Goal: Task Accomplishment & Management: Manage account settings

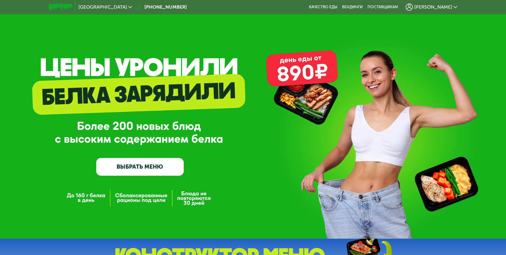
click at [449, 6] on span "[PERSON_NAME]" at bounding box center [433, 7] width 38 height 5
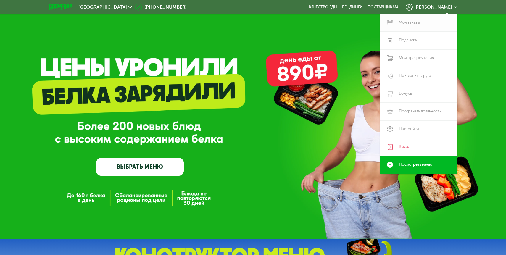
click at [414, 25] on link "Мои заказы" at bounding box center [418, 23] width 77 height 18
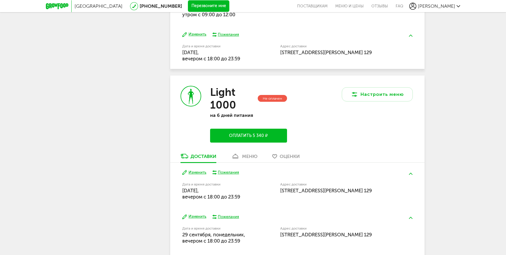
scroll to position [271, 0]
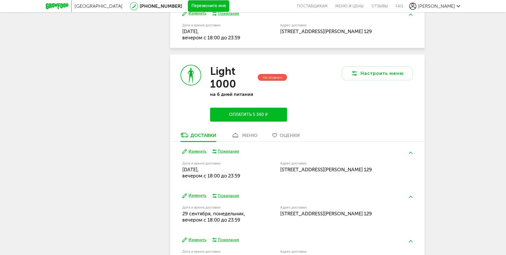
click at [196, 153] on button "Изменить" at bounding box center [194, 152] width 24 height 6
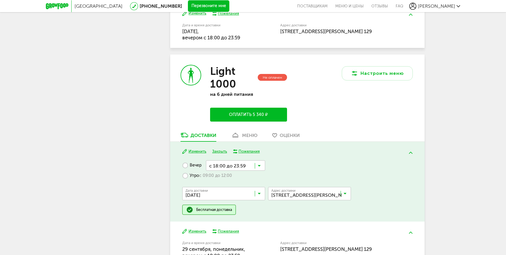
scroll to position [298, 0]
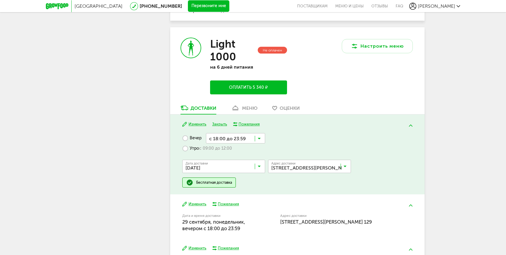
click at [257, 168] on input "Search for option" at bounding box center [225, 168] width 83 height 10
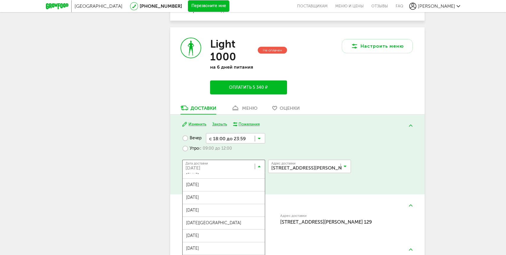
scroll to position [213, 0]
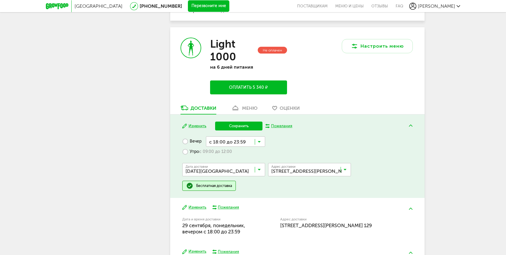
click at [221, 196] on span "10 октября, пятница" at bounding box center [223, 199] width 82 height 12
click at [234, 168] on input "Search for option" at bounding box center [225, 171] width 83 height 10
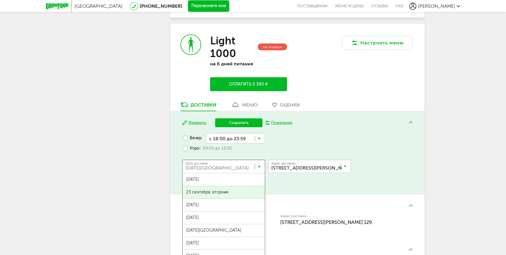
scroll to position [0, 0]
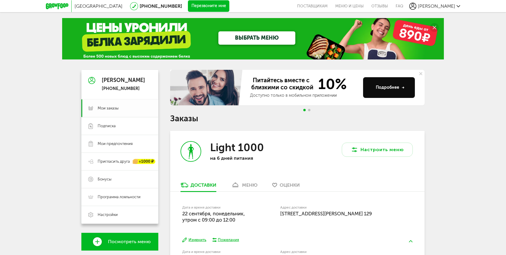
click at [106, 109] on span "Мои заказы" at bounding box center [108, 108] width 21 height 5
click at [110, 129] on link "Подписка" at bounding box center [119, 126] width 77 height 18
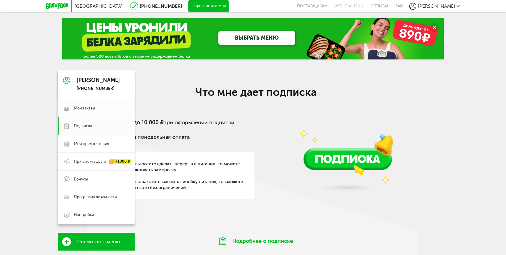
click at [96, 110] on span "Мои заказы" at bounding box center [101, 108] width 55 height 5
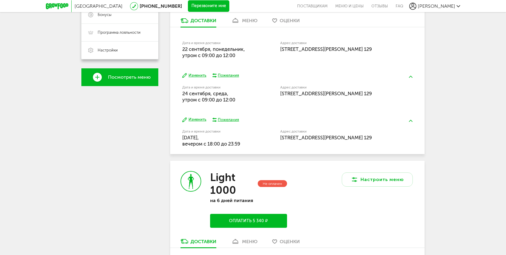
scroll to position [162, 0]
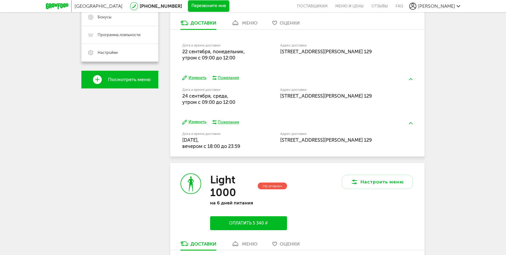
click at [193, 73] on div "Изменить Пожелания Дата и время доставки 24 сентября, среда, утром c 09:00 до 1…" at bounding box center [297, 90] width 254 height 44
click at [193, 77] on button "Изменить" at bounding box center [194, 78] width 24 height 6
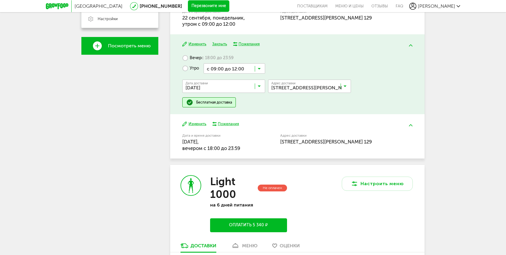
scroll to position [161, 0]
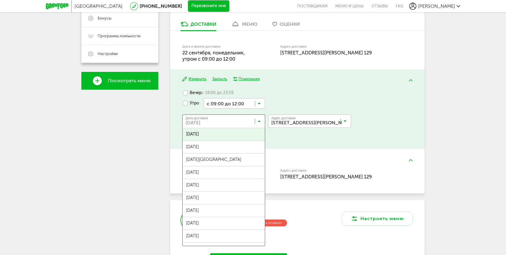
click at [222, 119] on input "Search for option" at bounding box center [225, 122] width 83 height 10
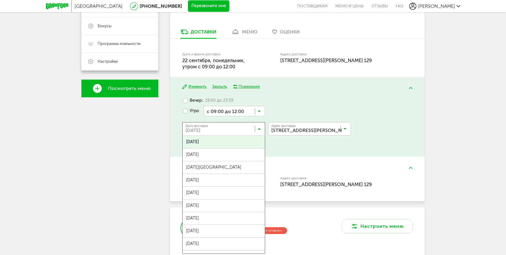
scroll to position [151, 0]
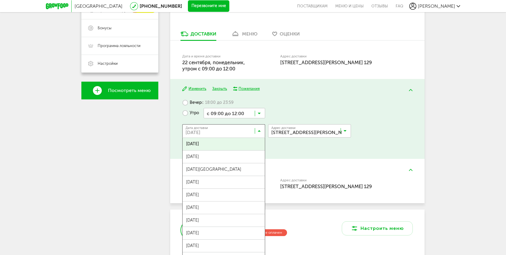
click at [220, 144] on span "24 сентября, среда" at bounding box center [223, 144] width 82 height 12
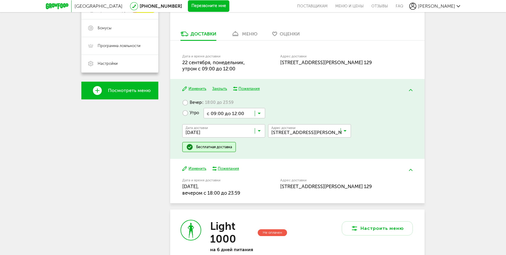
click at [252, 115] on input "Search for option" at bounding box center [234, 113] width 62 height 10
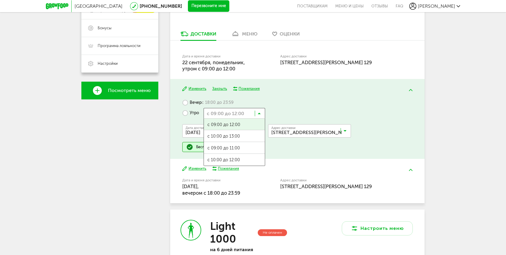
click at [186, 101] on label "Вечер с 18:00 до 23:59" at bounding box center [207, 103] width 51 height 10
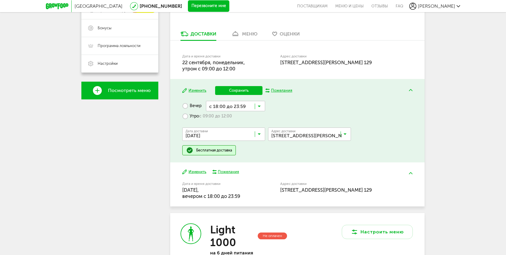
click at [200, 131] on input "Search for option" at bounding box center [225, 135] width 83 height 10
click at [205, 148] on span "23 сентября, вторник" at bounding box center [223, 147] width 82 height 12
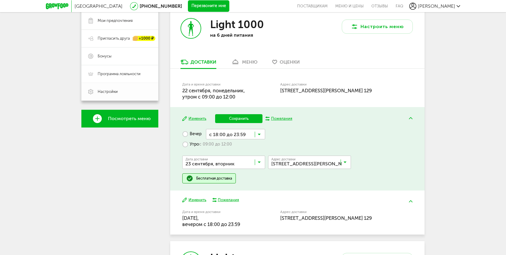
scroll to position [0, 0]
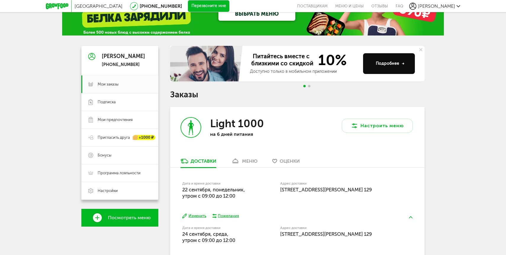
scroll to position [24, 0]
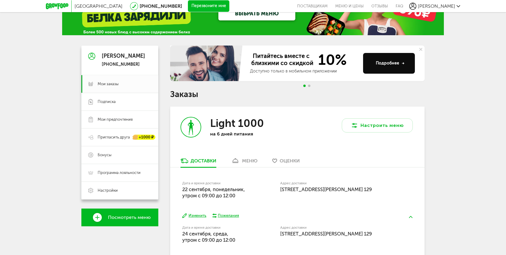
click at [215, 195] on span "22 сентября, понедельник, утром c 09:00 до 12:00" at bounding box center [213, 192] width 63 height 12
click at [202, 187] on span "22 сентября, понедельник, утром c 09:00 до 12:00" at bounding box center [213, 192] width 63 height 12
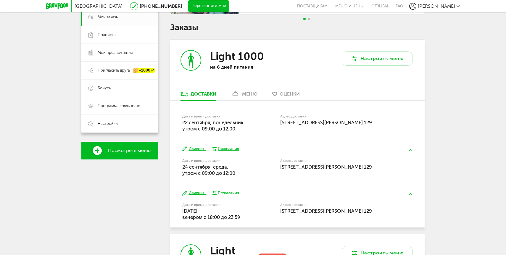
scroll to position [108, 0]
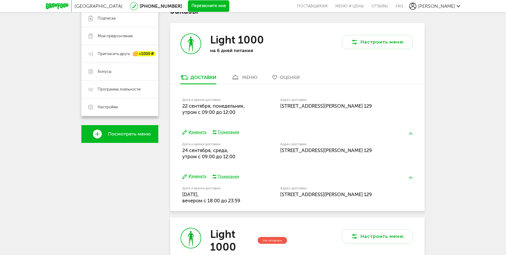
click at [231, 131] on div "Пожелания" at bounding box center [228, 132] width 21 height 5
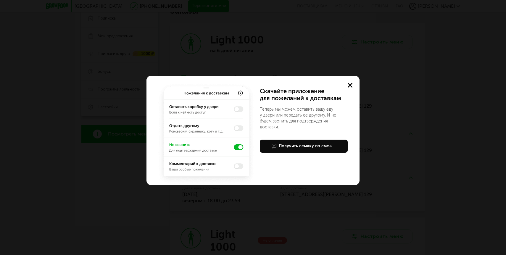
click at [351, 85] on icon at bounding box center [350, 85] width 5 height 5
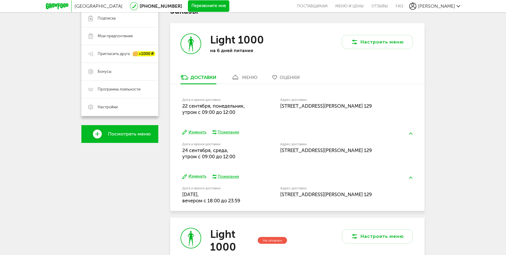
drag, startPoint x: 337, startPoint y: 112, endPoint x: 278, endPoint y: 101, distance: 60.7
click at [278, 101] on div "Дата и время доставки 22 сентября, понедельник, утром c 09:00 до 12:00 Адрес до…" at bounding box center [297, 106] width 230 height 19
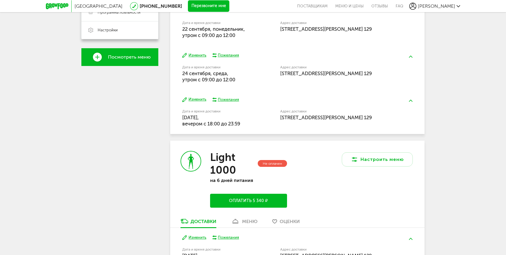
scroll to position [49, 0]
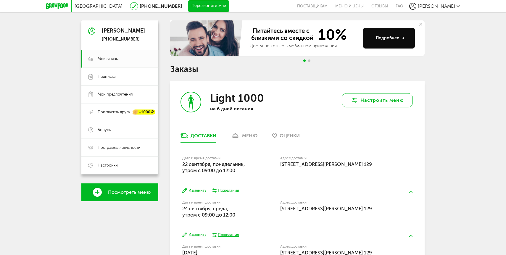
click at [387, 96] on button "Настроить меню" at bounding box center [377, 100] width 71 height 14
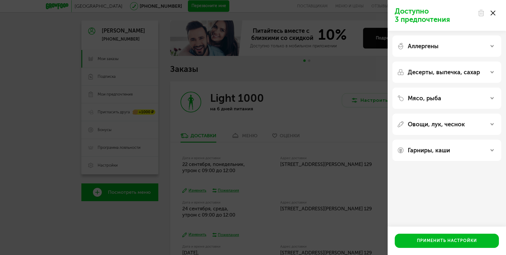
click at [492, 14] on icon at bounding box center [492, 13] width 5 height 5
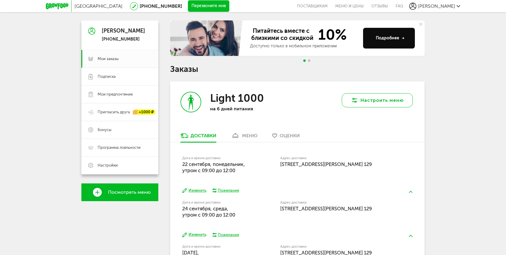
click at [371, 104] on button "Настроить меню" at bounding box center [377, 100] width 71 height 14
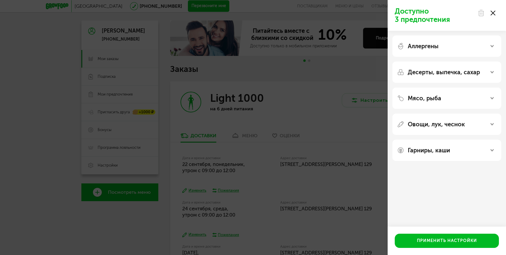
click at [453, 152] on div "Гарниры, каши" at bounding box center [446, 150] width 99 height 7
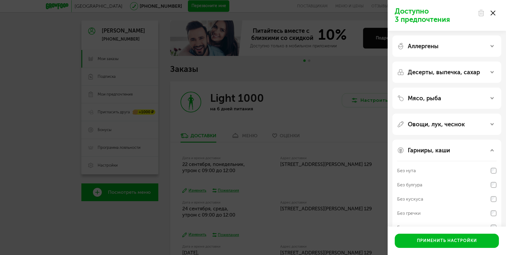
scroll to position [16, 0]
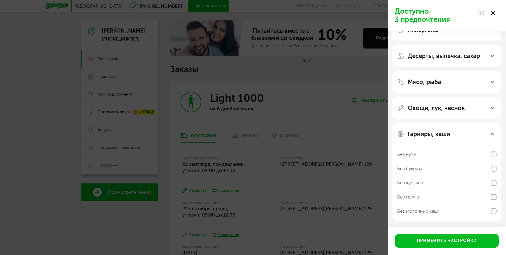
click at [244, 124] on div "Доступно 3 предпочтения Аллергены Десерты, выпечка, сахар Мясо, рыба Овощи, лук…" at bounding box center [253, 127] width 506 height 255
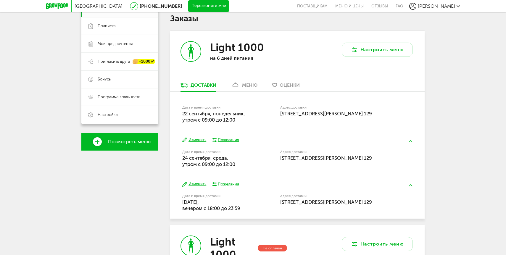
scroll to position [0, 0]
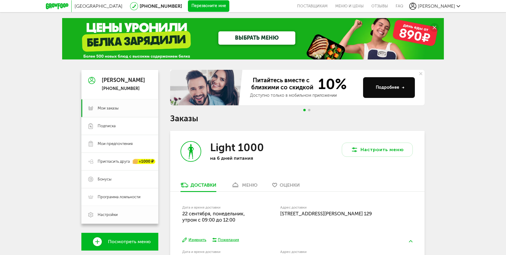
click at [113, 217] on link "Настройки" at bounding box center [119, 215] width 77 height 18
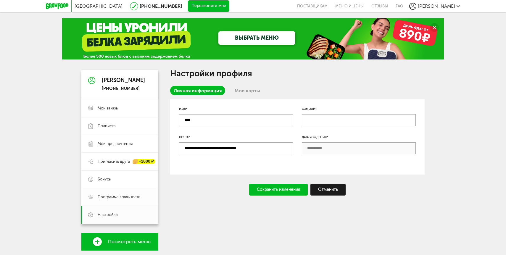
click at [124, 199] on span "Программа лояльности" at bounding box center [119, 196] width 43 height 5
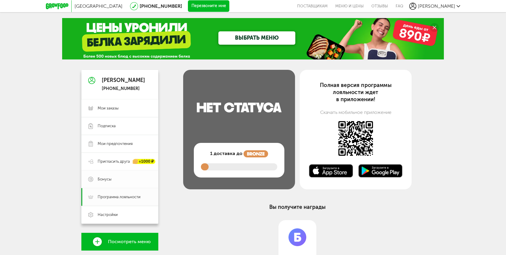
click at [125, 181] on span "Бонусы" at bounding box center [125, 179] width 54 height 5
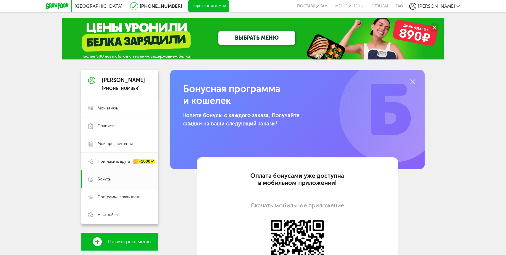
click at [113, 161] on span "Пригласить друга" at bounding box center [114, 161] width 32 height 5
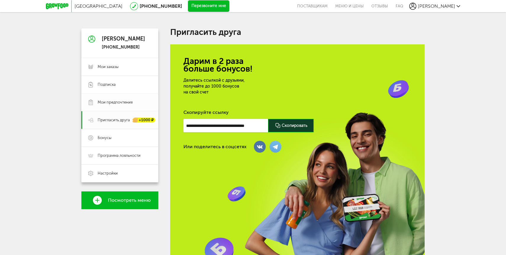
click at [122, 106] on link "Мои предпочтения" at bounding box center [119, 102] width 77 height 18
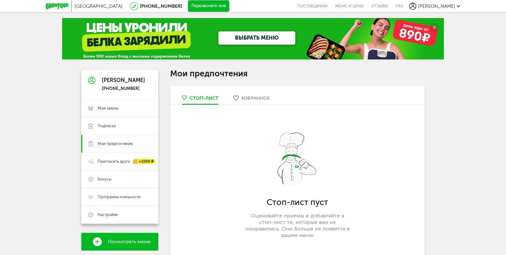
click at [122, 105] on link "Мои заказы" at bounding box center [119, 108] width 77 height 18
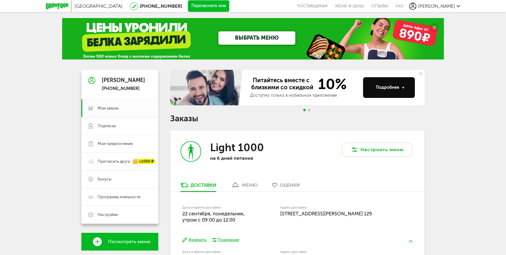
click at [160, 5] on link "[PHONE_NUMBER]" at bounding box center [161, 6] width 42 height 6
click at [460, 5] on icon at bounding box center [458, 6] width 4 height 4
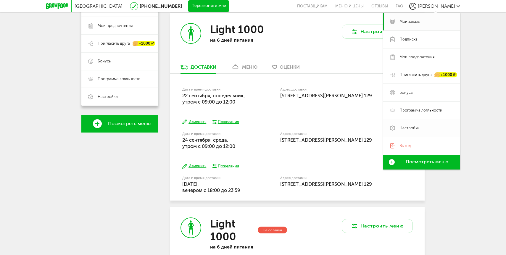
scroll to position [140, 0]
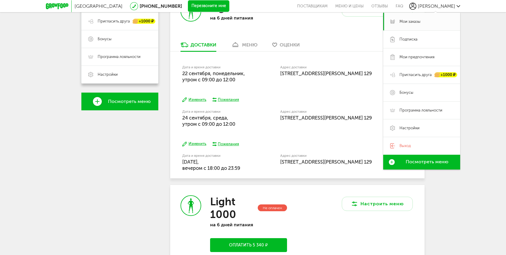
click at [128, 183] on div "Олег +7 (999) 123-14-63 Мои заказы Подписка Мои предпочтения Пригласить друга +…" at bounding box center [119, 170] width 77 height 481
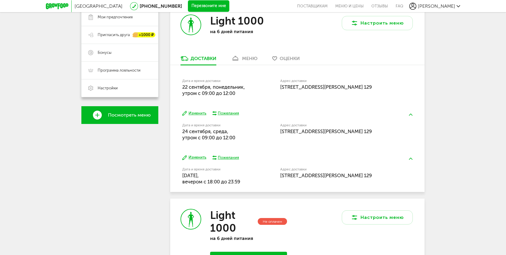
scroll to position [125, 0]
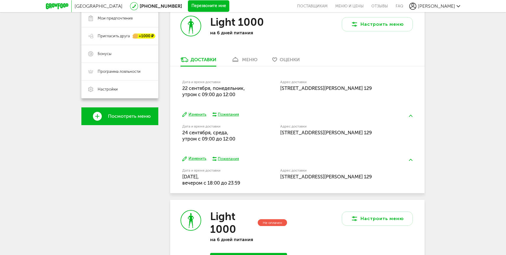
click at [223, 93] on span "22 сентября, понедельник, утром c 09:00 до 12:00" at bounding box center [213, 91] width 63 height 12
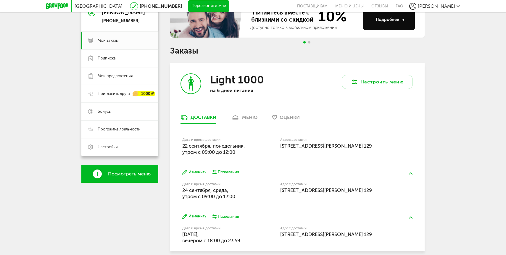
scroll to position [0, 0]
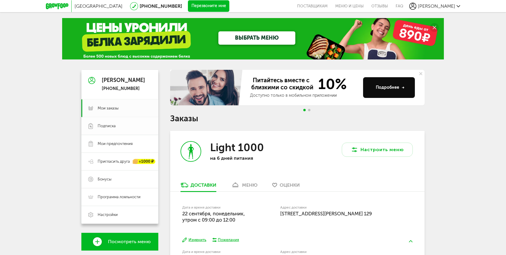
click at [119, 126] on span "Подписка" at bounding box center [125, 125] width 54 height 5
